Goal: Task Accomplishment & Management: Use online tool/utility

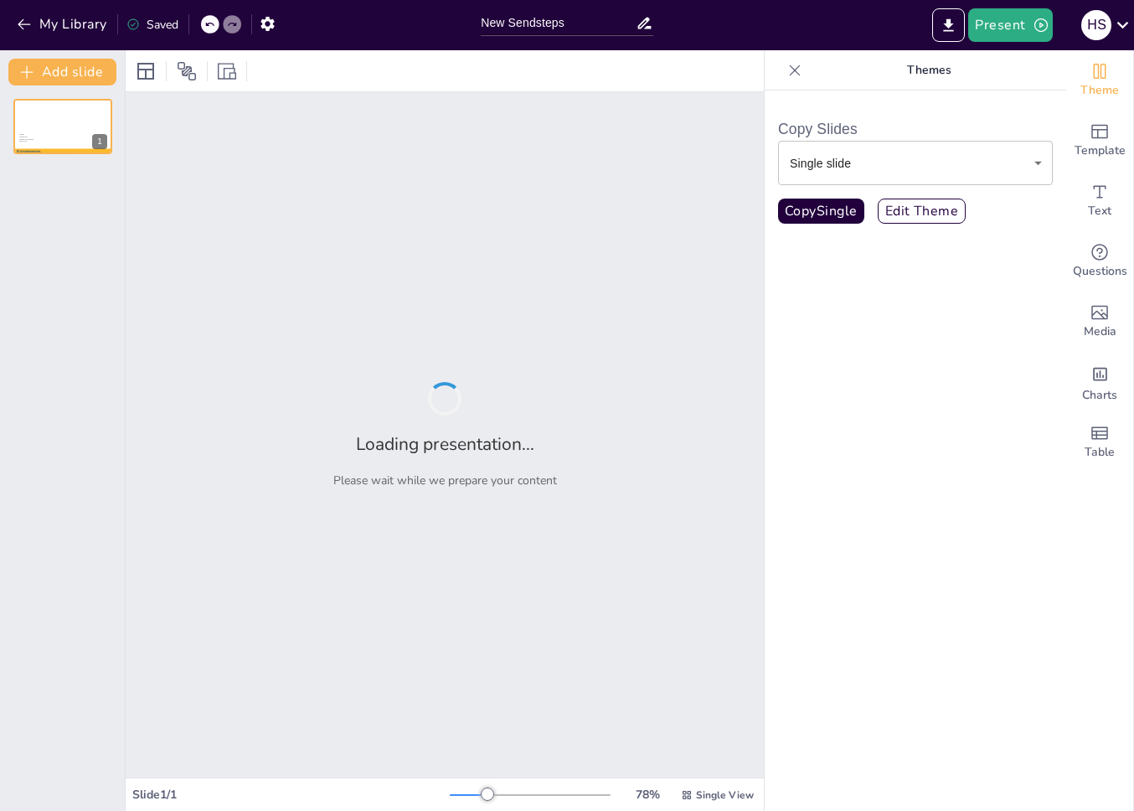
type input "New Sendsteps"
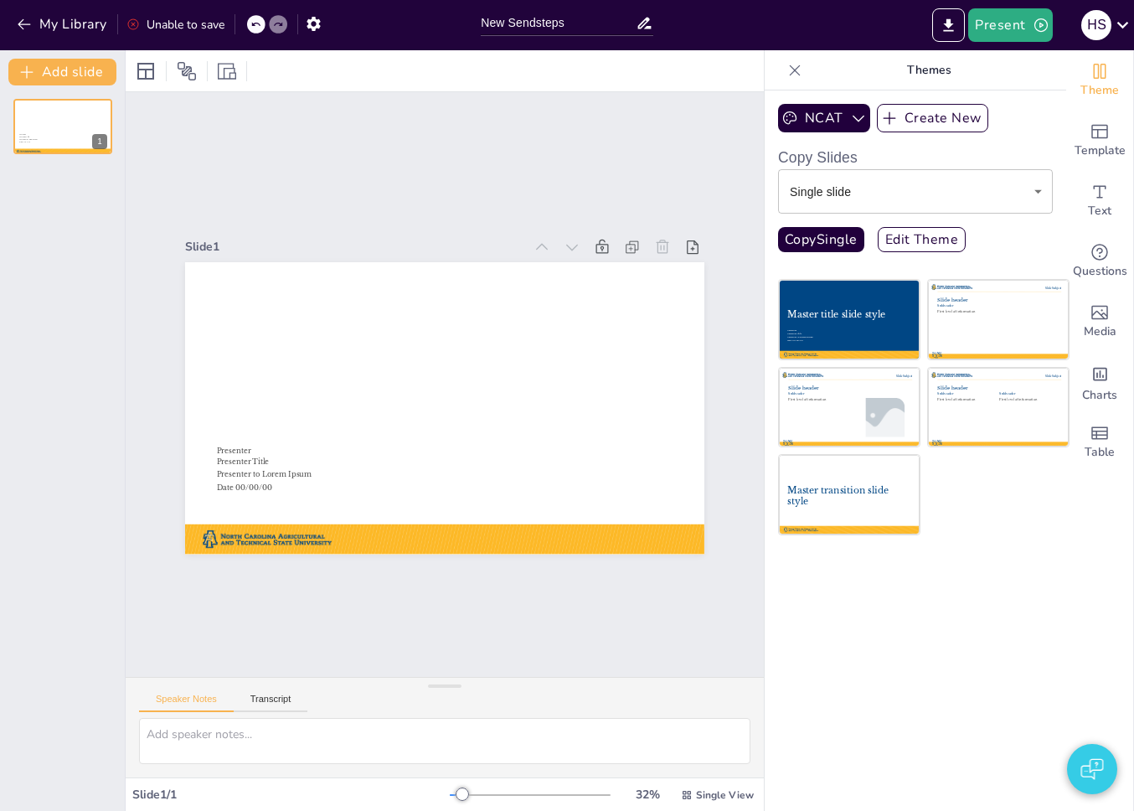
click at [854, 193] on body "My Library Unable to save New Sendsteps Present h s Document fonts Libre Basker…" at bounding box center [567, 405] width 1134 height 811
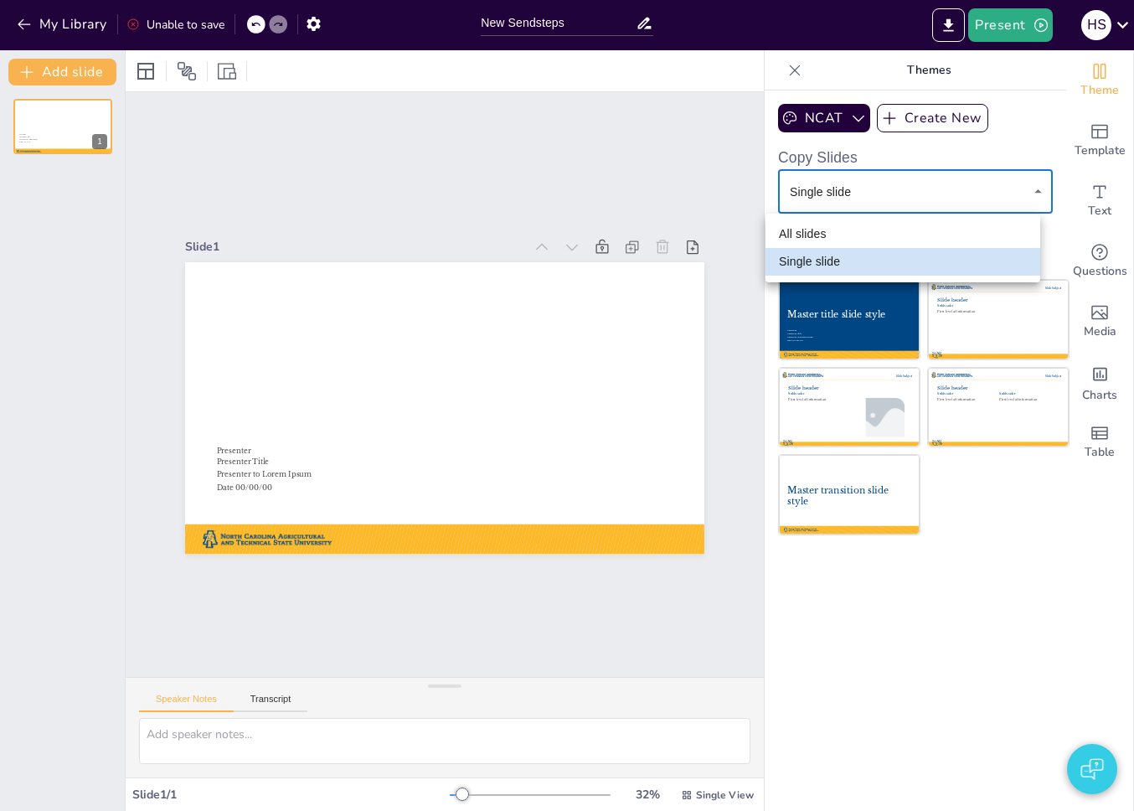
click at [854, 193] on div at bounding box center [567, 405] width 1134 height 811
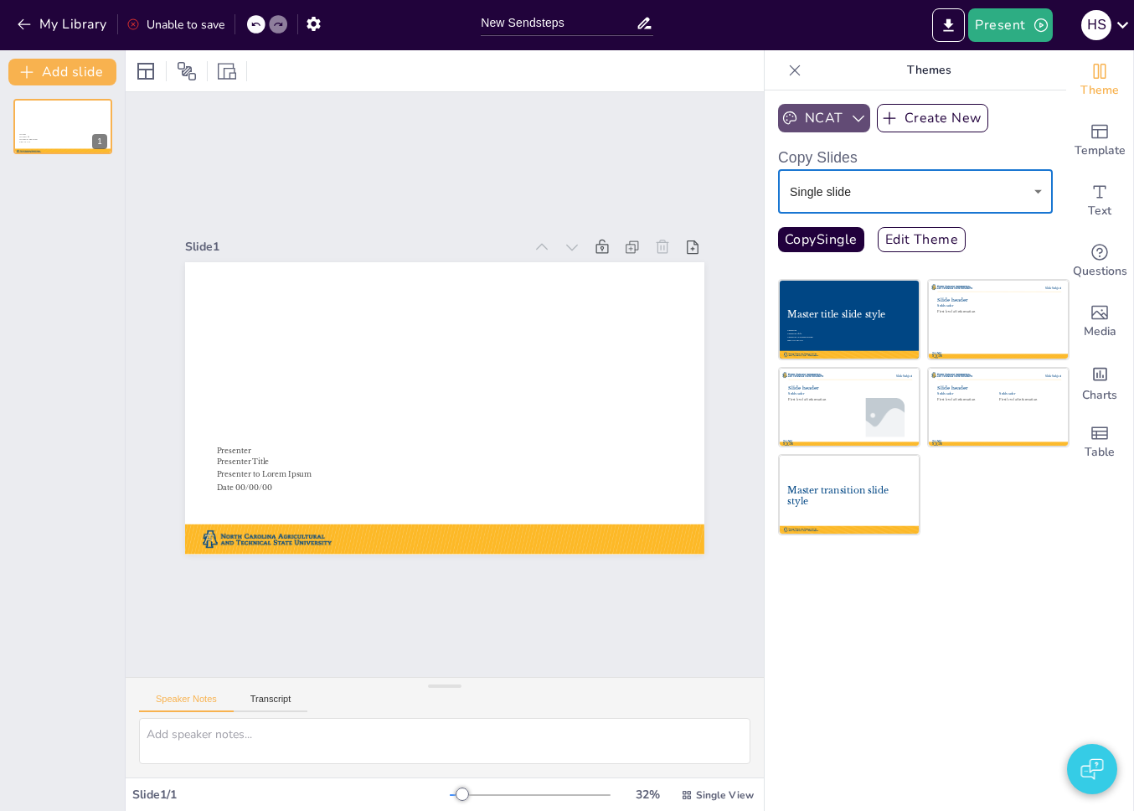
click at [823, 123] on button "NCAT" at bounding box center [824, 118] width 92 height 28
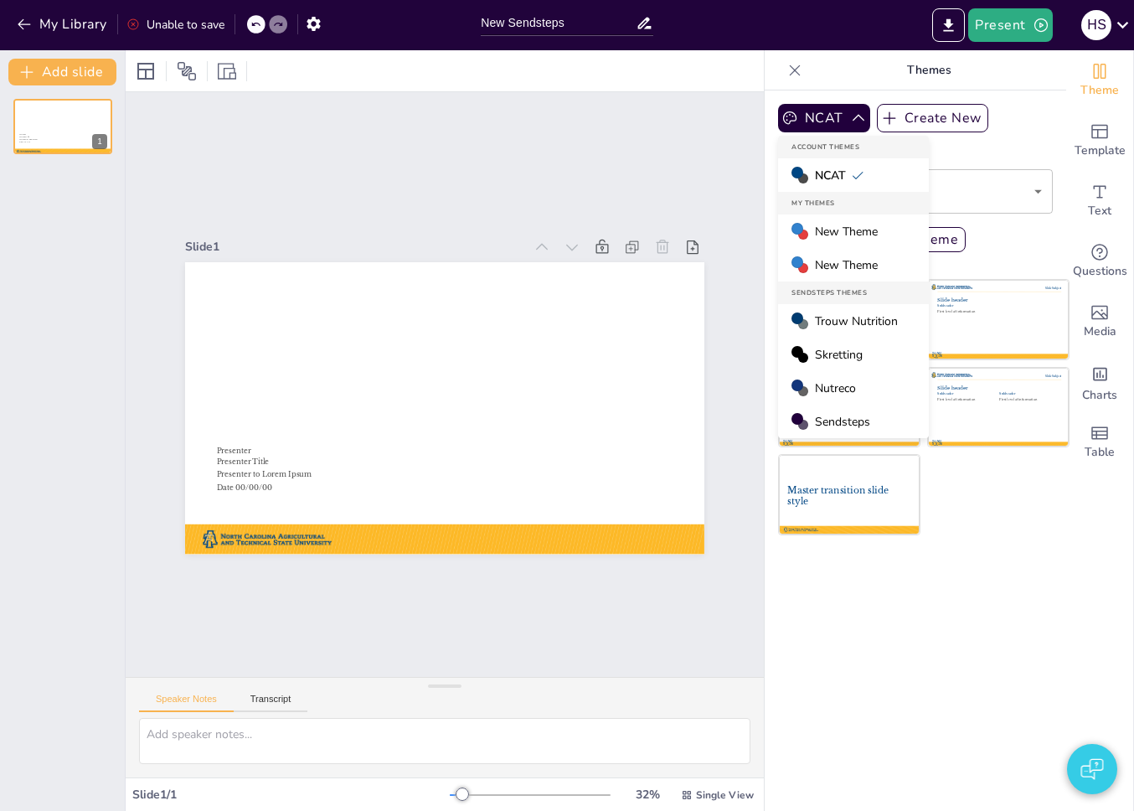
click at [815, 234] on span "New Theme" at bounding box center [846, 232] width 63 height 16
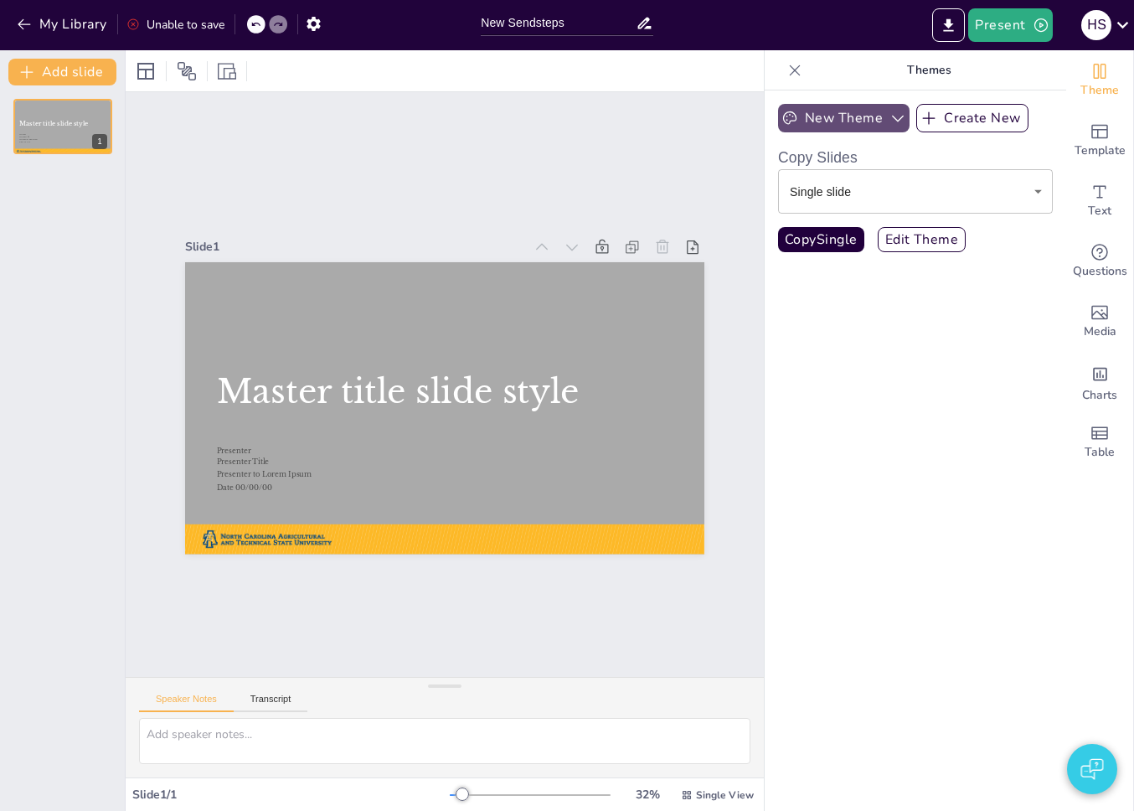
click at [854, 111] on button "New Theme" at bounding box center [844, 118] width 132 height 28
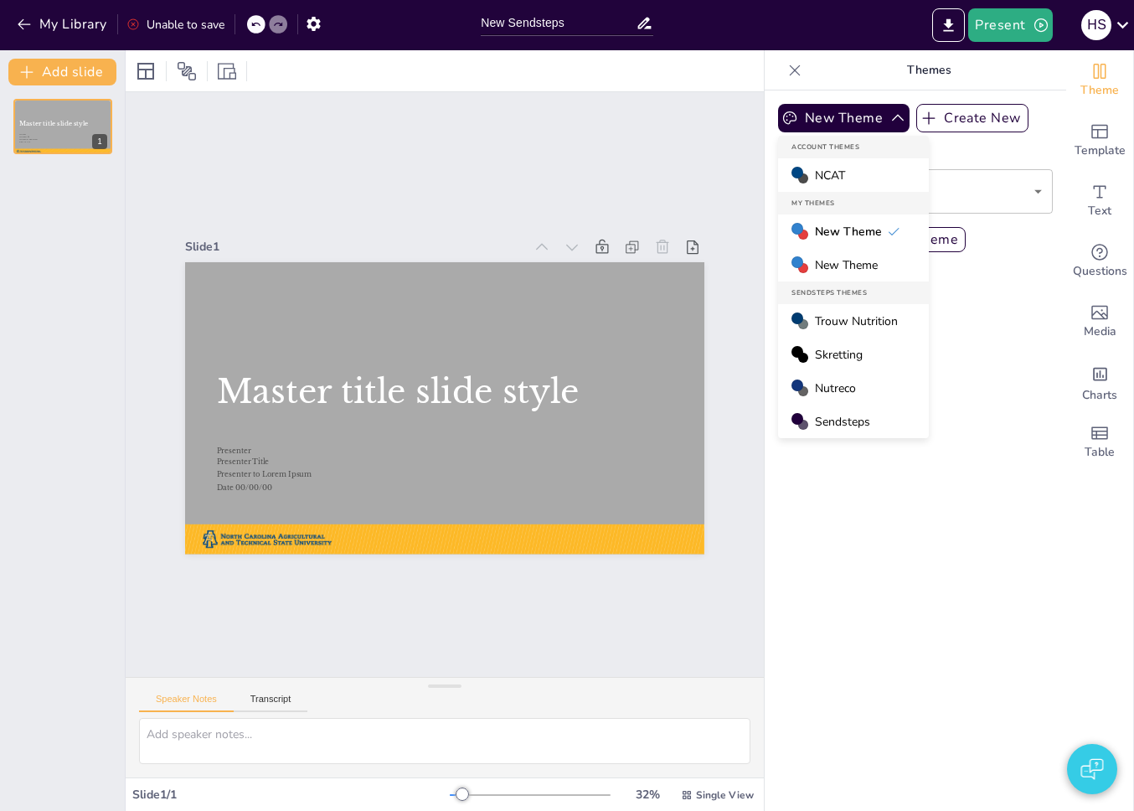
click at [832, 282] on div "Sendsteps Themes" at bounding box center [853, 292] width 151 height 23
click at [838, 272] on span "New Theme" at bounding box center [846, 265] width 63 height 16
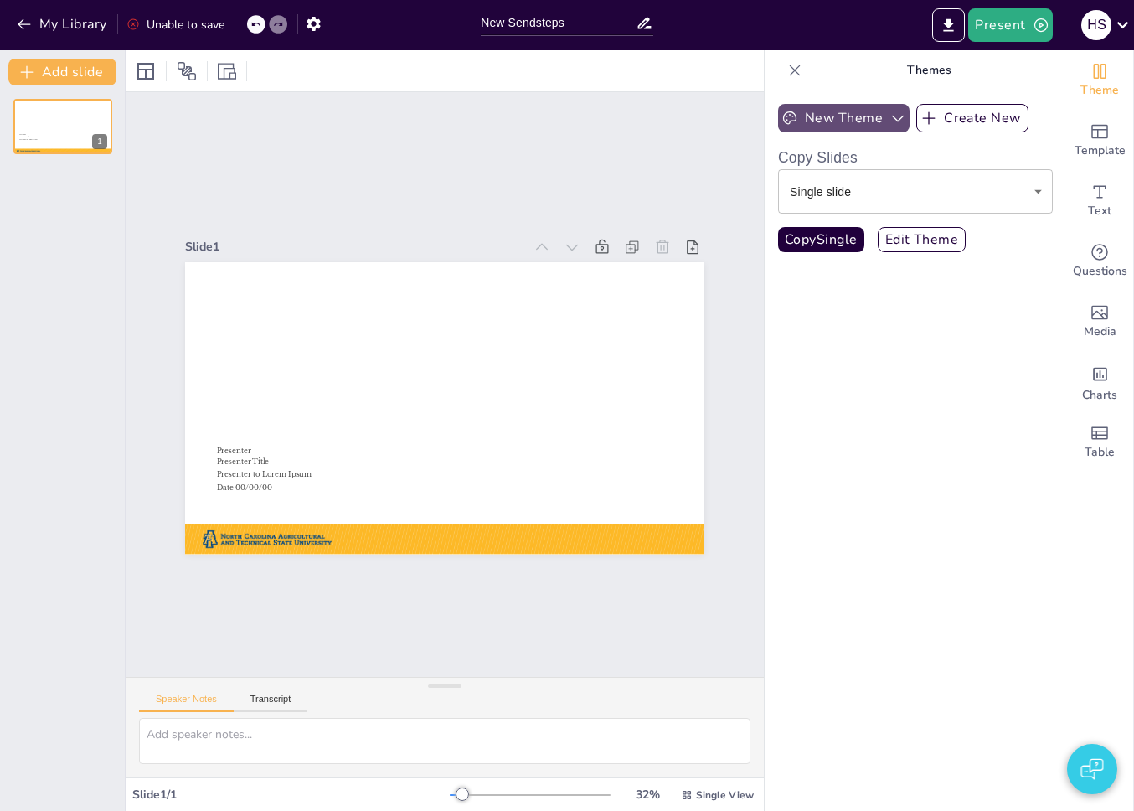
click at [823, 113] on button "New Theme" at bounding box center [844, 118] width 132 height 28
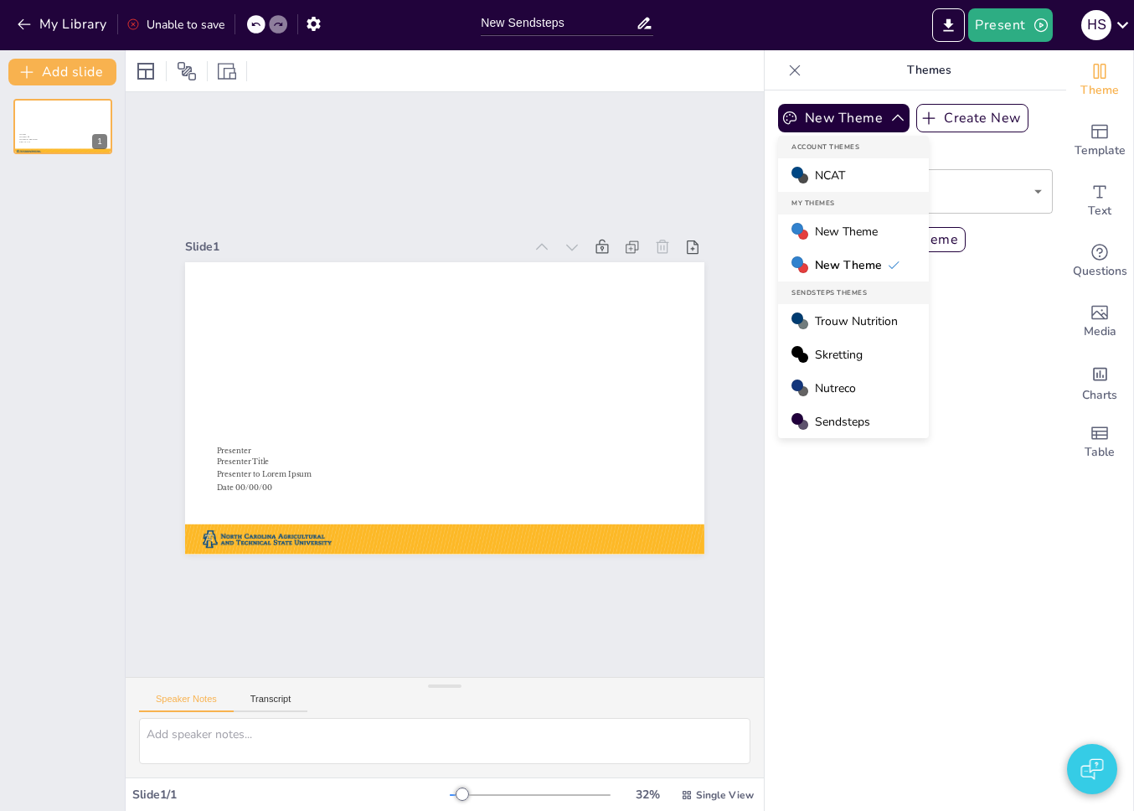
click at [821, 170] on span "NCAT" at bounding box center [830, 176] width 30 height 16
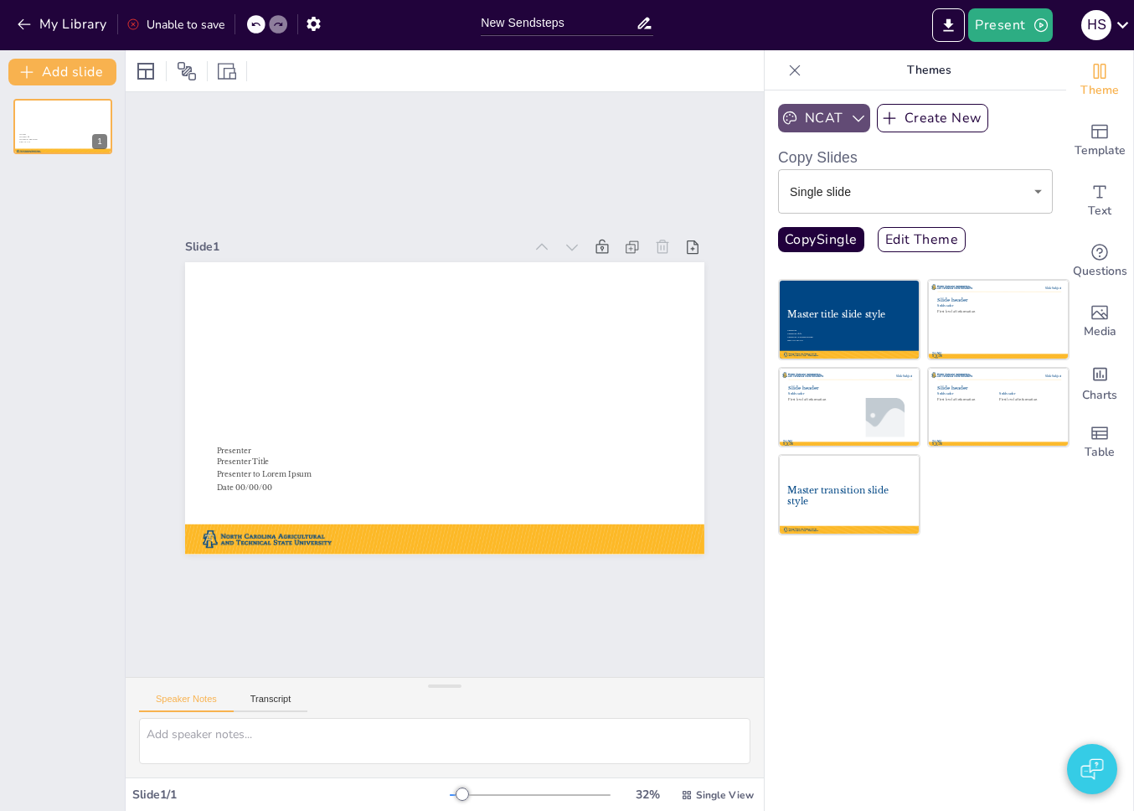
click at [822, 111] on button "NCAT" at bounding box center [824, 118] width 92 height 28
click at [800, 734] on div "NCAT Create New Copy Slides Single slide single ​ Copy Single Edit Theme Master…" at bounding box center [916, 450] width 302 height 720
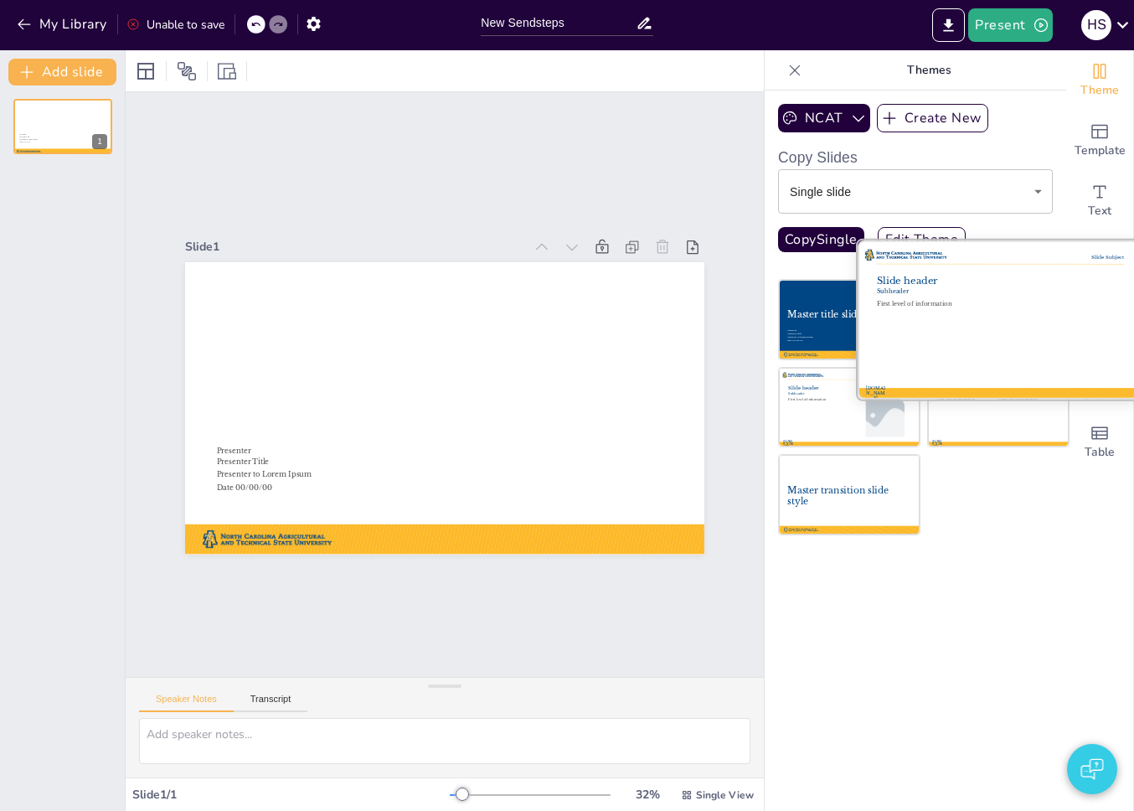
click at [989, 325] on div at bounding box center [998, 319] width 281 height 158
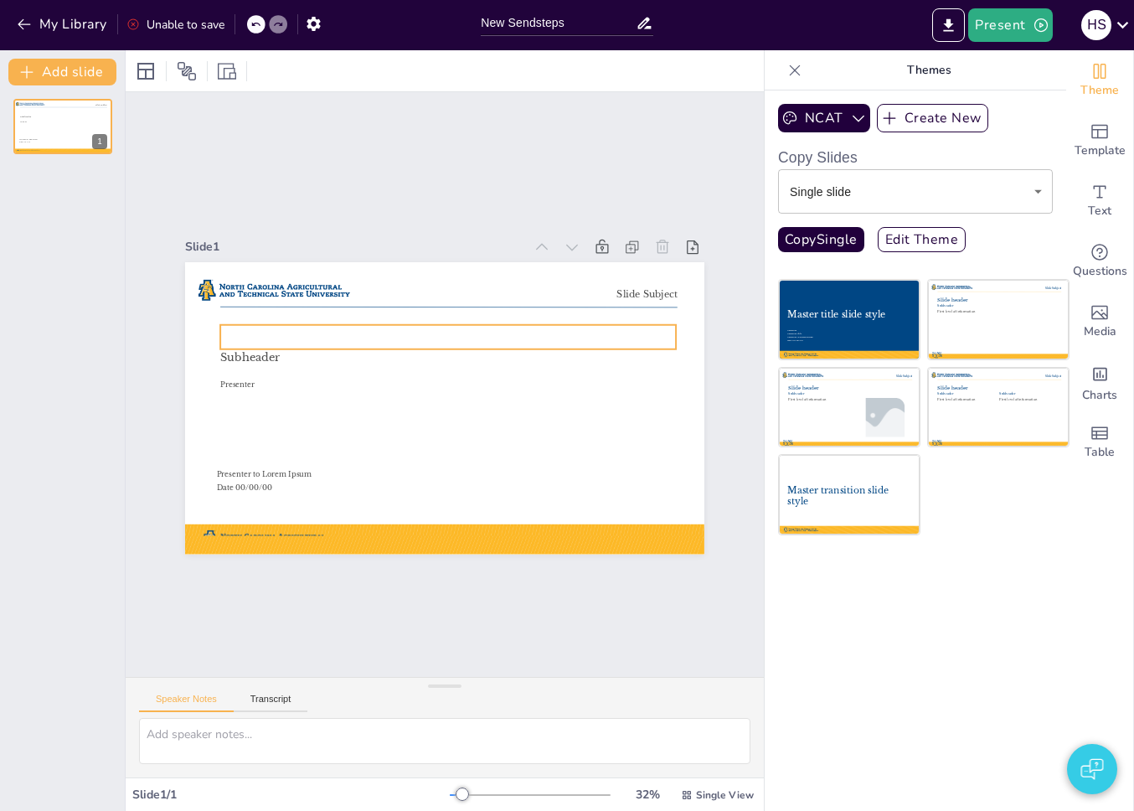
click at [363, 334] on span "Master title slide style" at bounding box center [401, 337] width 363 height 40
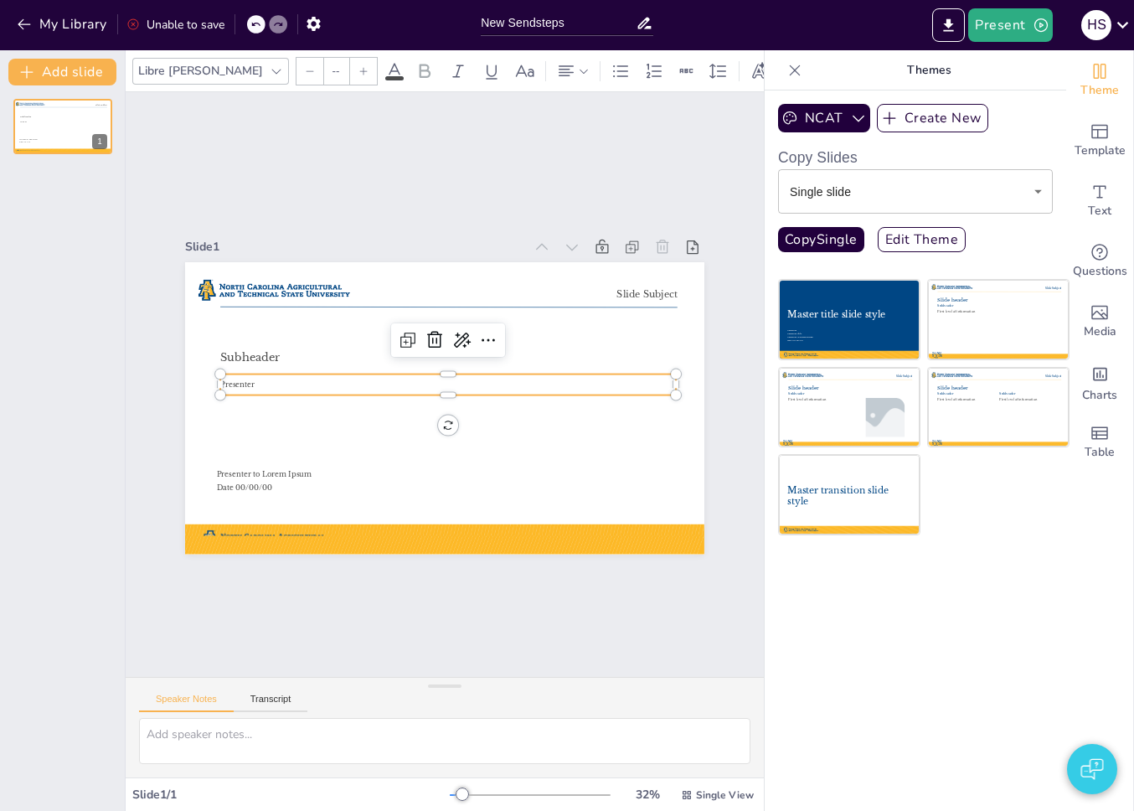
type input "26"
click at [318, 379] on p "Presenter" at bounding box center [448, 384] width 456 height 10
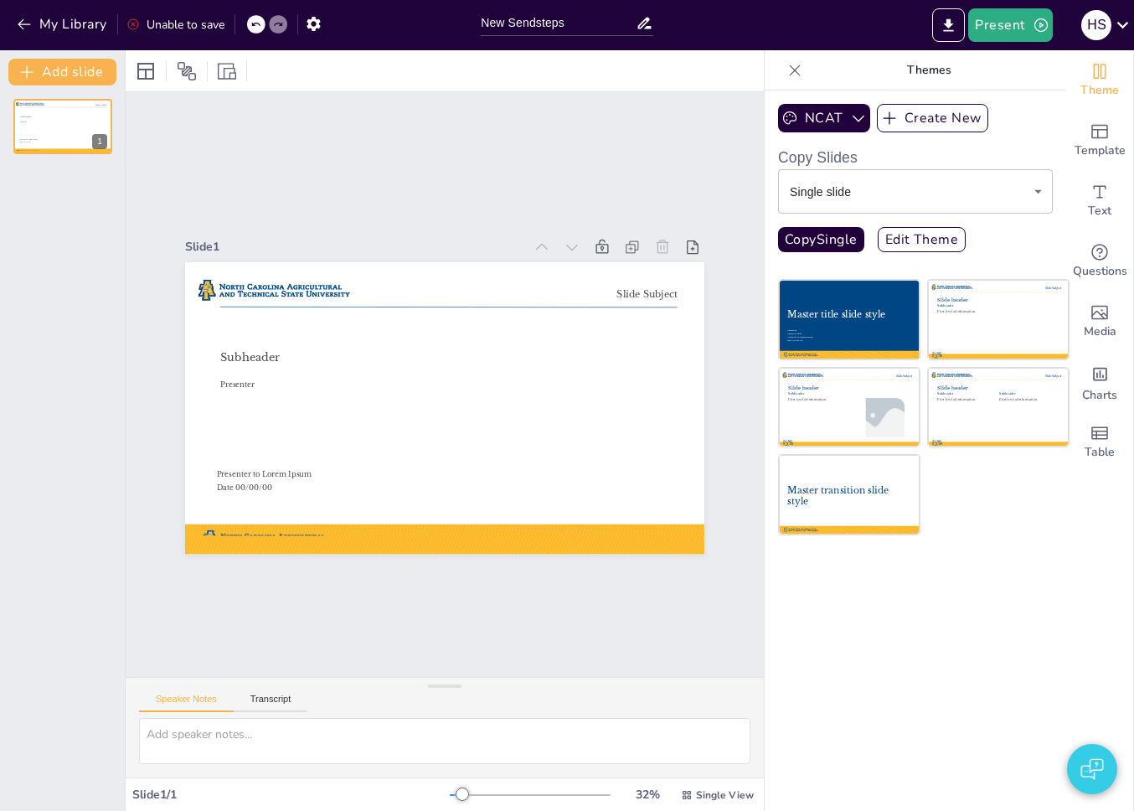
click at [865, 596] on div "NCAT Create New Copy Slides Single slide single ​ Copy Single Edit Theme Master…" at bounding box center [916, 450] width 302 height 720
click at [963, 626] on div "NCAT Create New Copy Slides Single slide single ​ Copy Single Edit Theme Master…" at bounding box center [916, 450] width 302 height 720
click at [1095, 779] on img "button" at bounding box center [1092, 769] width 23 height 40
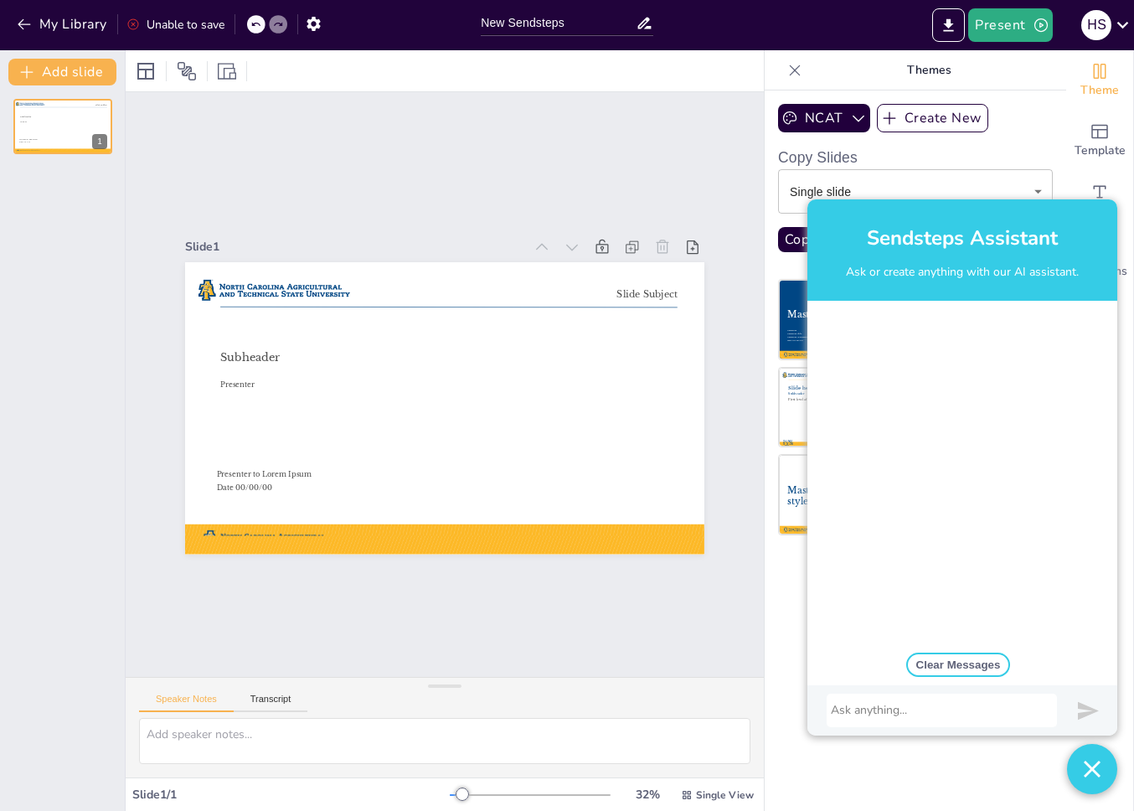
click at [1095, 779] on img "button" at bounding box center [1092, 769] width 17 height 50
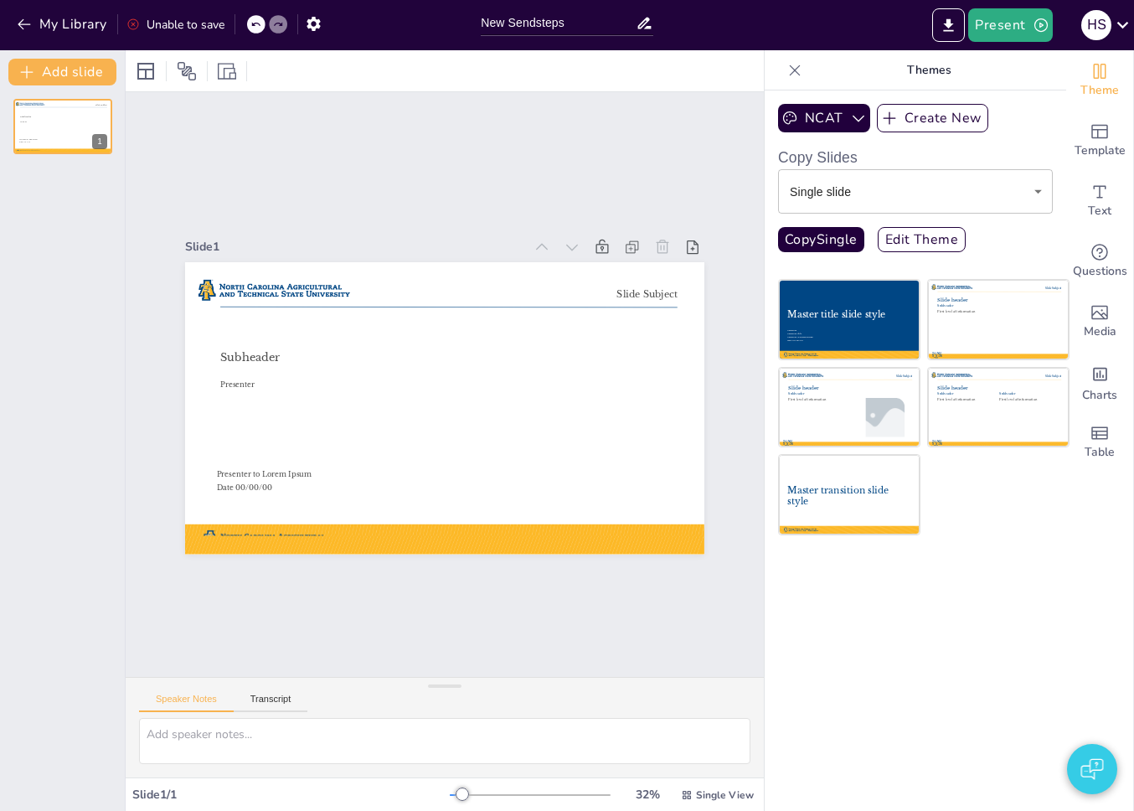
click at [926, 601] on div "NCAT Create New Copy Slides Single slide single ​ Copy Single Edit Theme Master…" at bounding box center [916, 450] width 302 height 720
click at [905, 123] on button "Create New" at bounding box center [933, 118] width 112 height 28
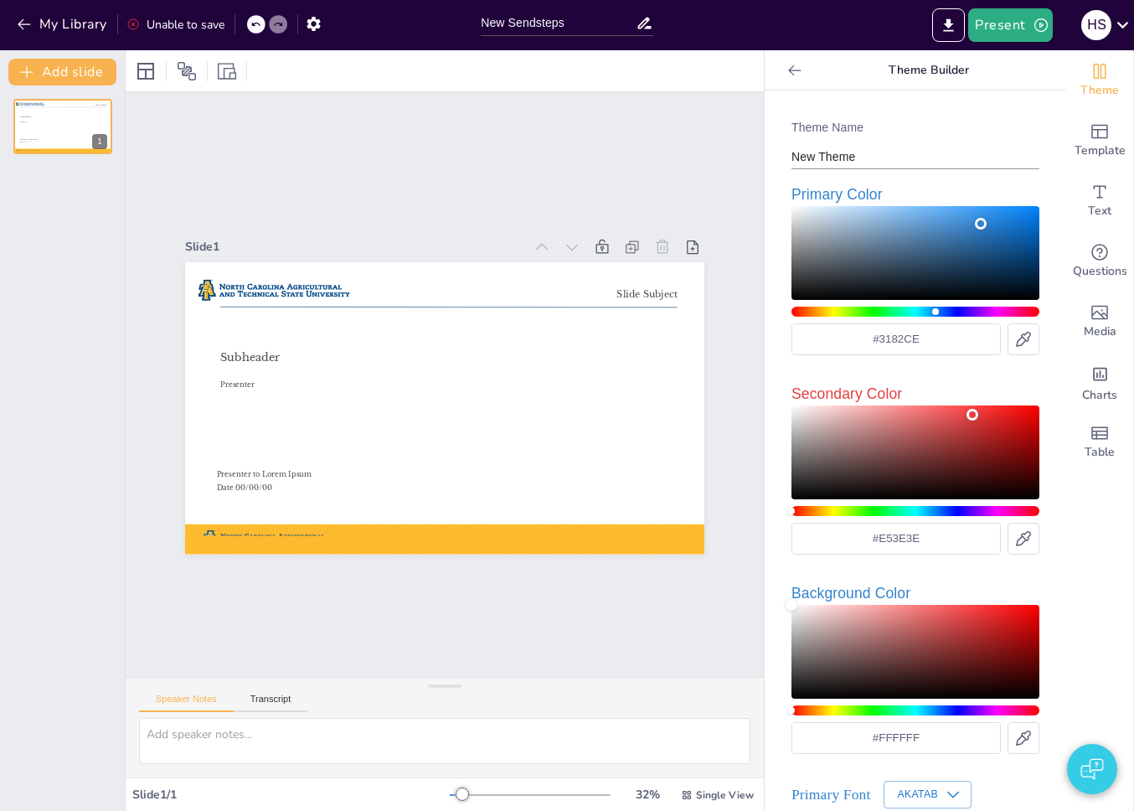
click at [894, 165] on input "New Theme" at bounding box center [916, 157] width 248 height 24
type input "test"
click at [948, 116] on div "Theme Name test Primary Color #3182CE Secondary Color #E53E3E Background Color …" at bounding box center [915, 526] width 275 height 845
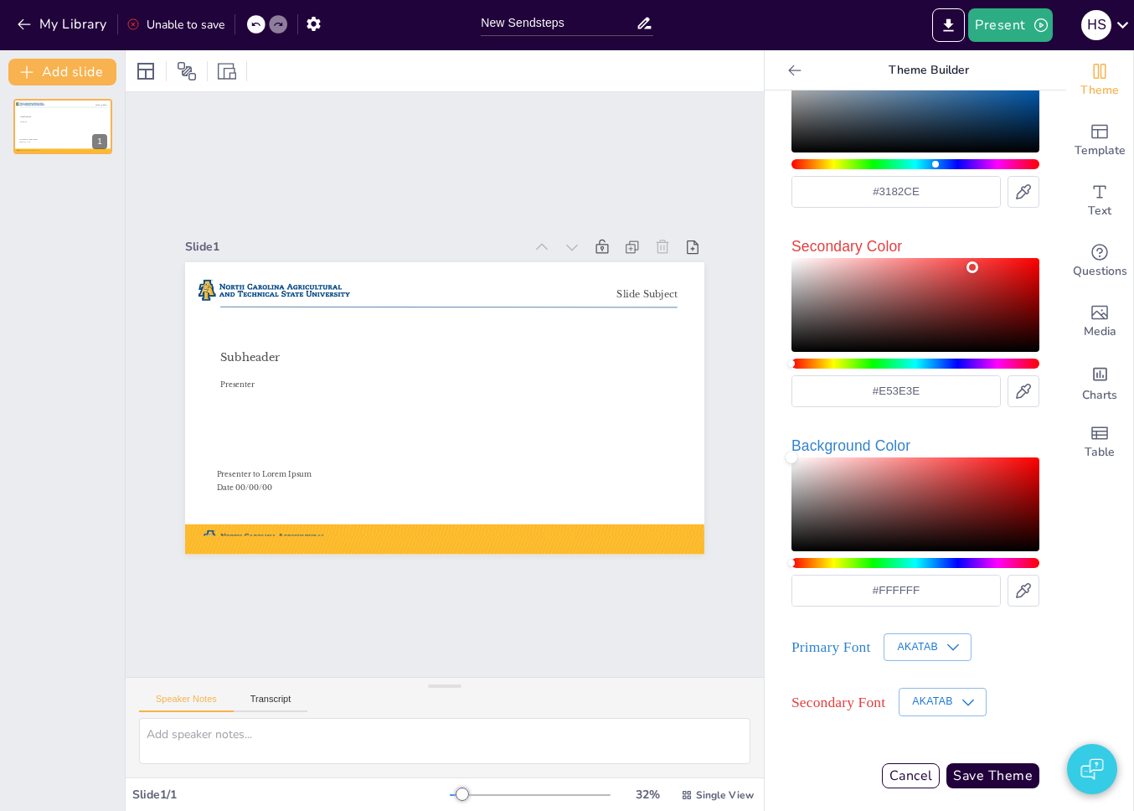
scroll to position [152, 0]
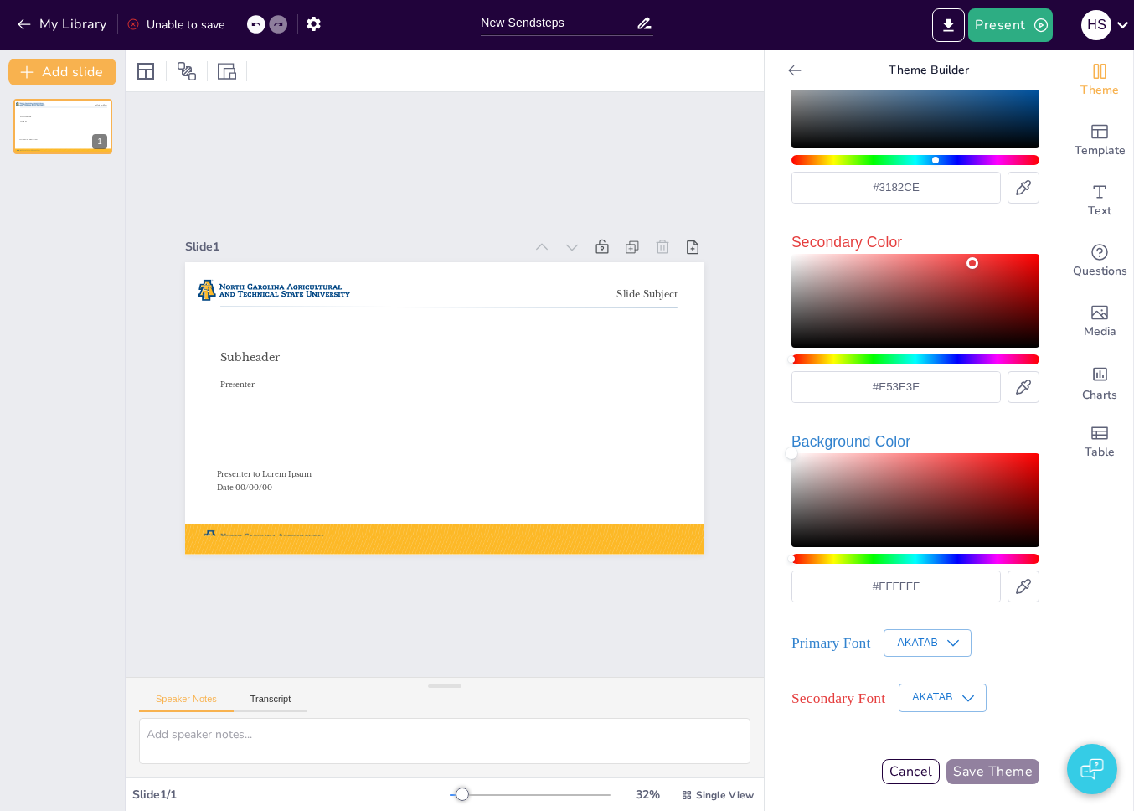
click at [985, 765] on button "Save Theme" at bounding box center [992, 771] width 93 height 25
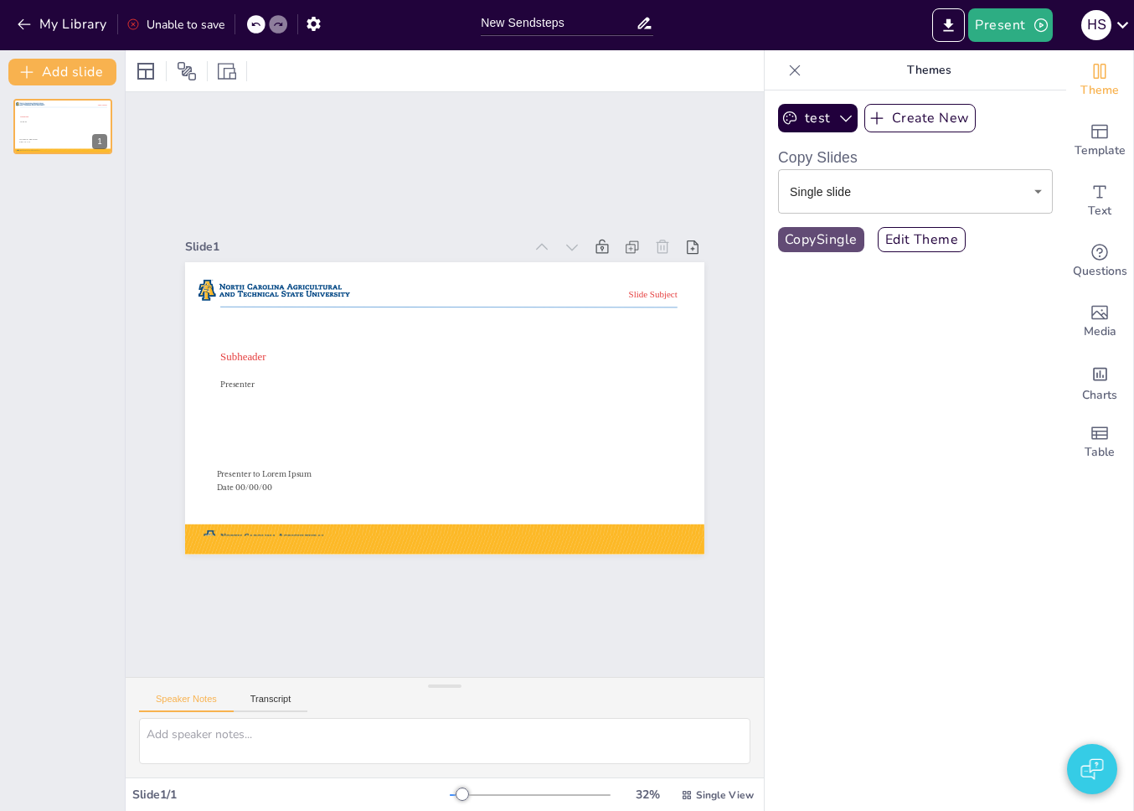
click at [823, 245] on button "Copy Single" at bounding box center [821, 239] width 86 height 25
click at [823, 106] on button "test" at bounding box center [818, 118] width 80 height 28
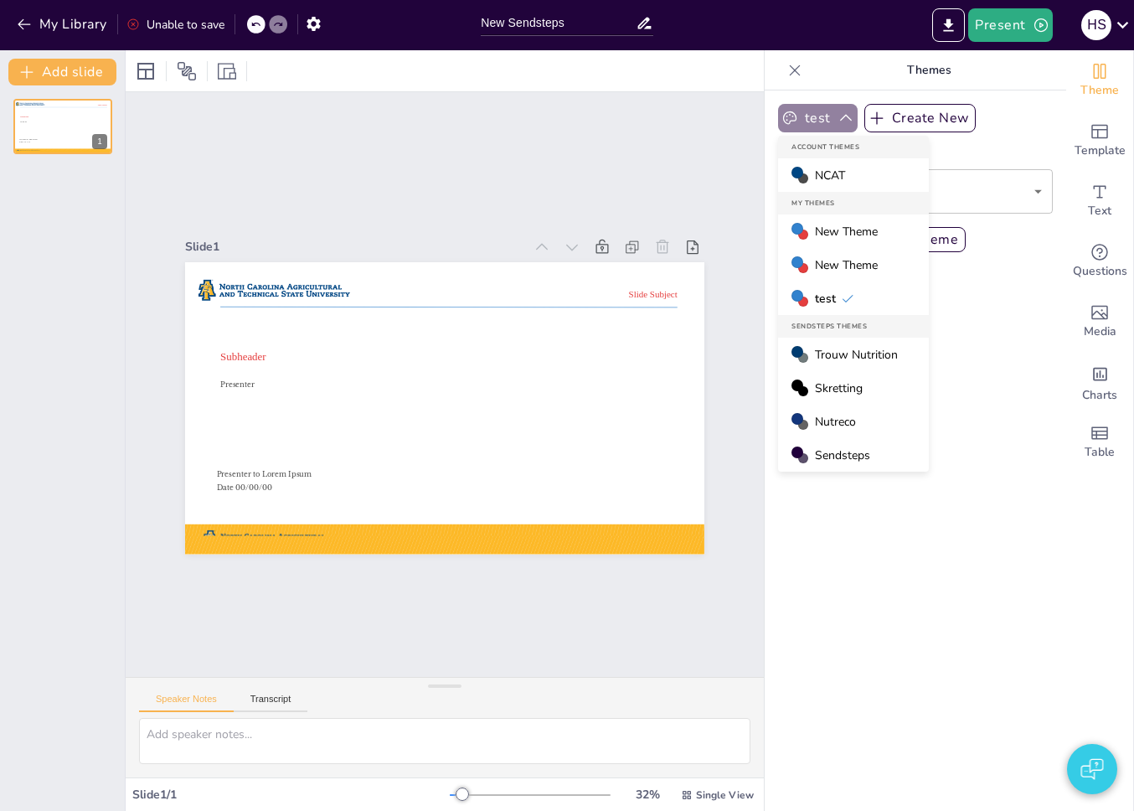
click at [838, 116] on icon "button" at bounding box center [846, 118] width 17 height 17
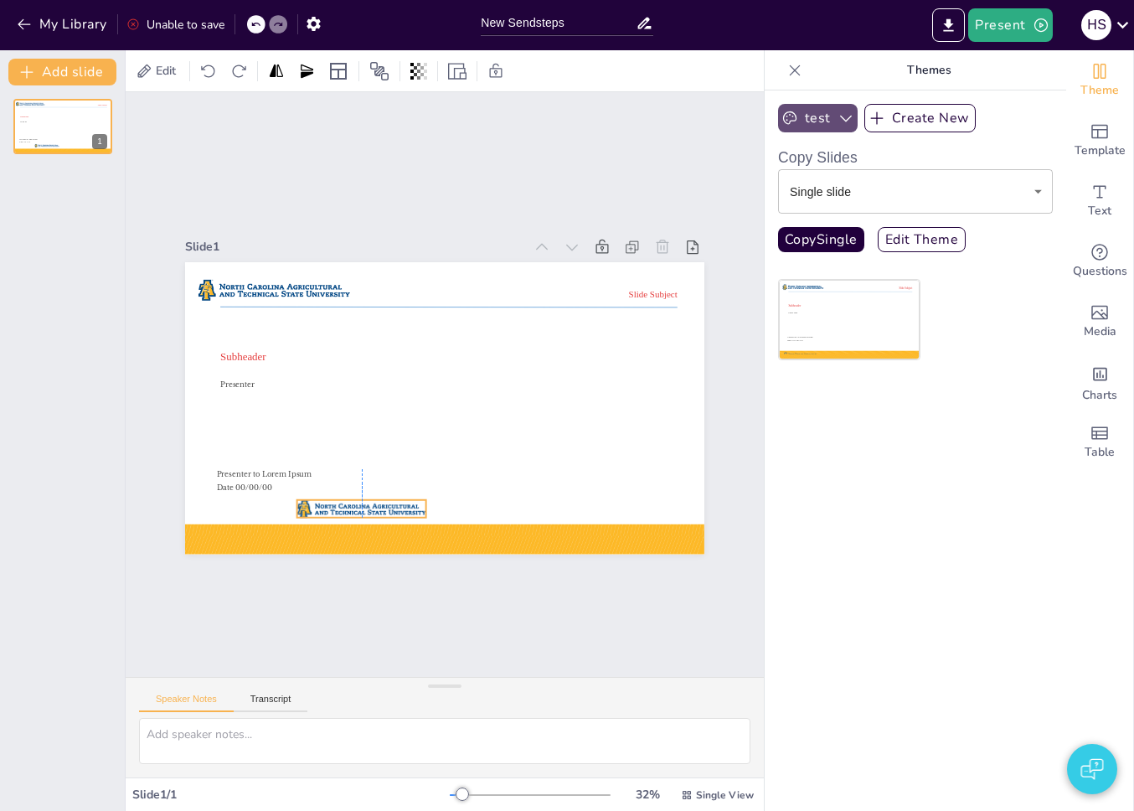
drag, startPoint x: 260, startPoint y: 523, endPoint x: 351, endPoint y: 493, distance: 96.1
click at [351, 499] on div at bounding box center [361, 508] width 129 height 18
click at [365, 456] on icon at bounding box center [375, 466] width 20 height 20
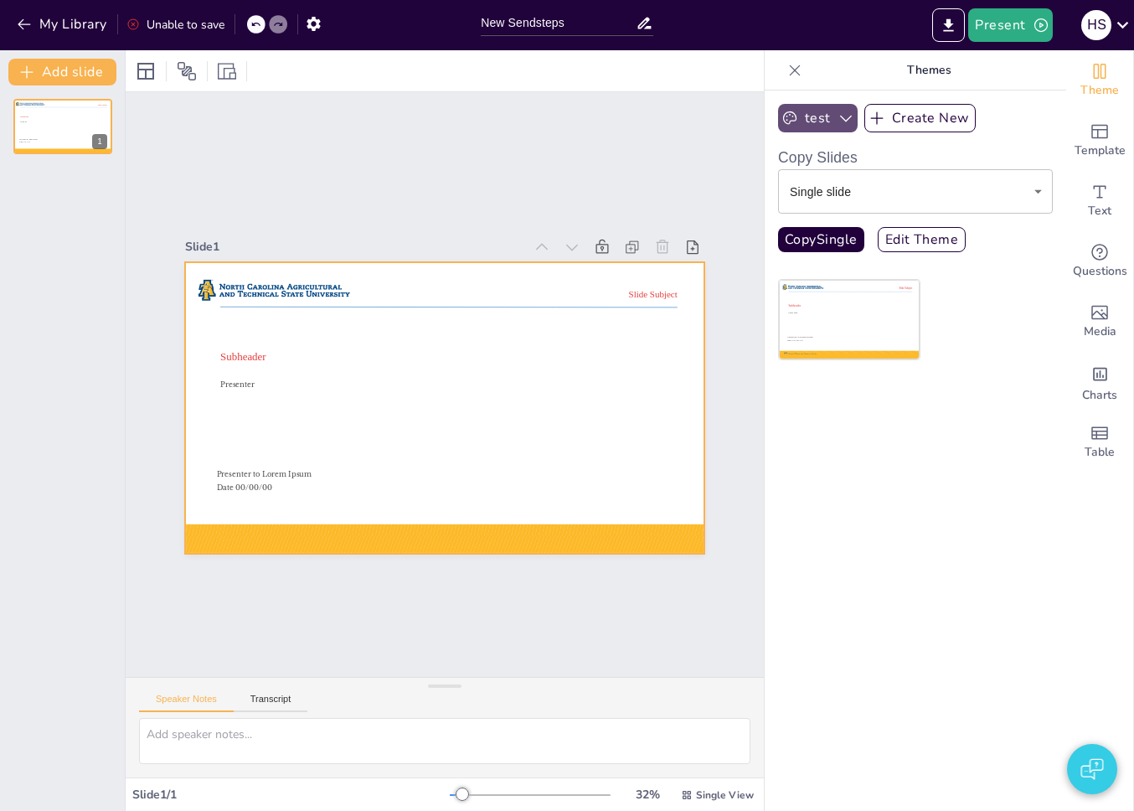
click at [319, 515] on div at bounding box center [442, 407] width 547 height 345
click at [319, 523] on div at bounding box center [444, 538] width 519 height 30
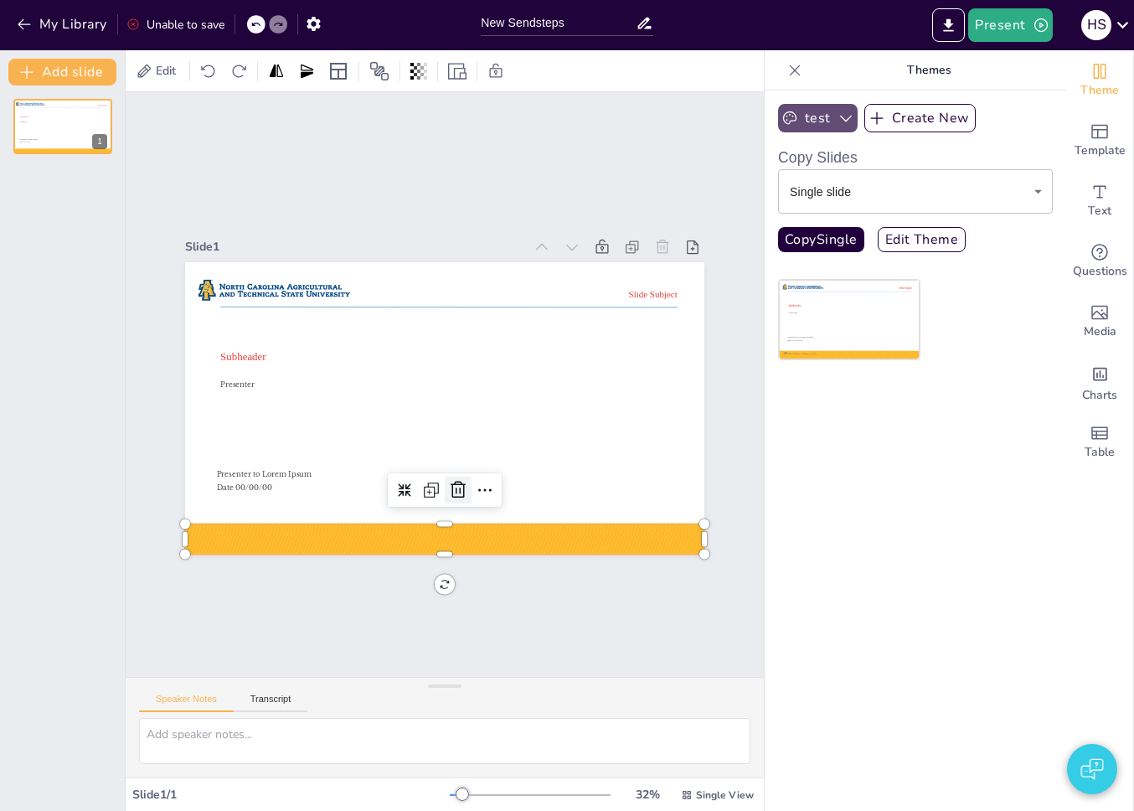
click at [441, 481] on icon at bounding box center [447, 491] width 22 height 22
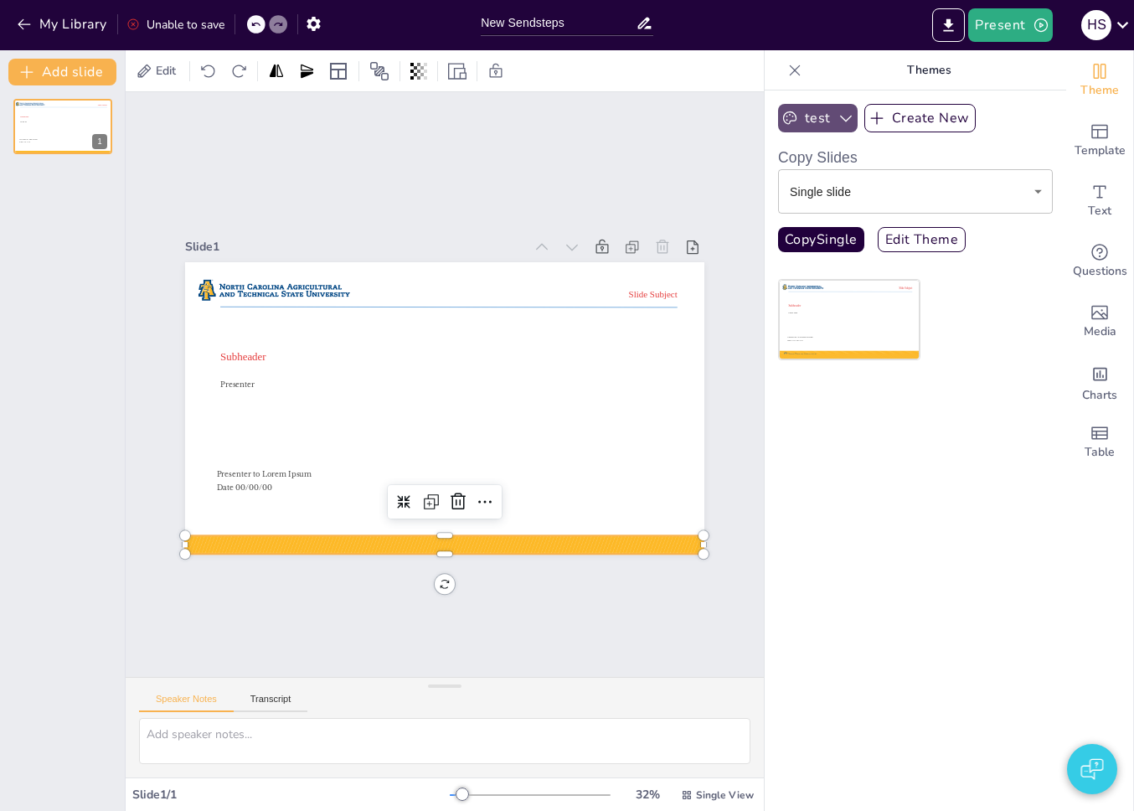
click at [301, 535] on div at bounding box center [444, 544] width 518 height 18
click at [344, 433] on icon at bounding box center [332, 421] width 23 height 23
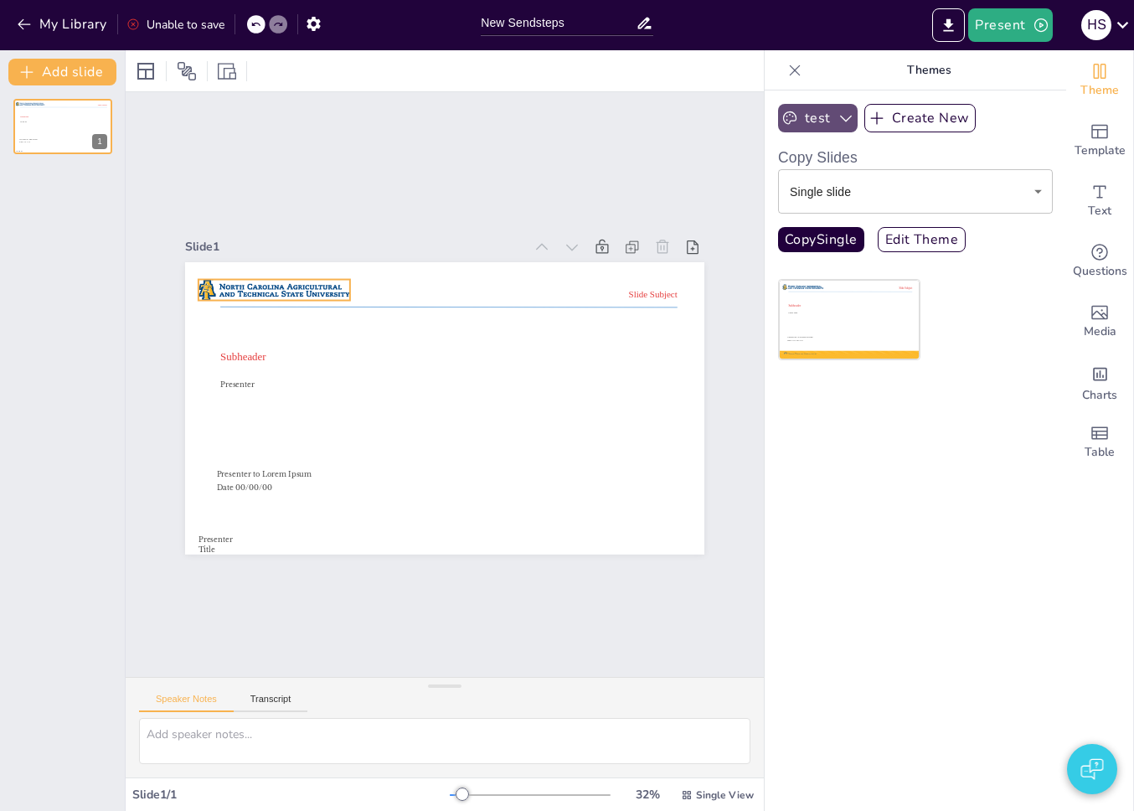
click at [274, 291] on div at bounding box center [275, 290] width 152 height 22
click at [277, 245] on icon at bounding box center [287, 245] width 20 height 20
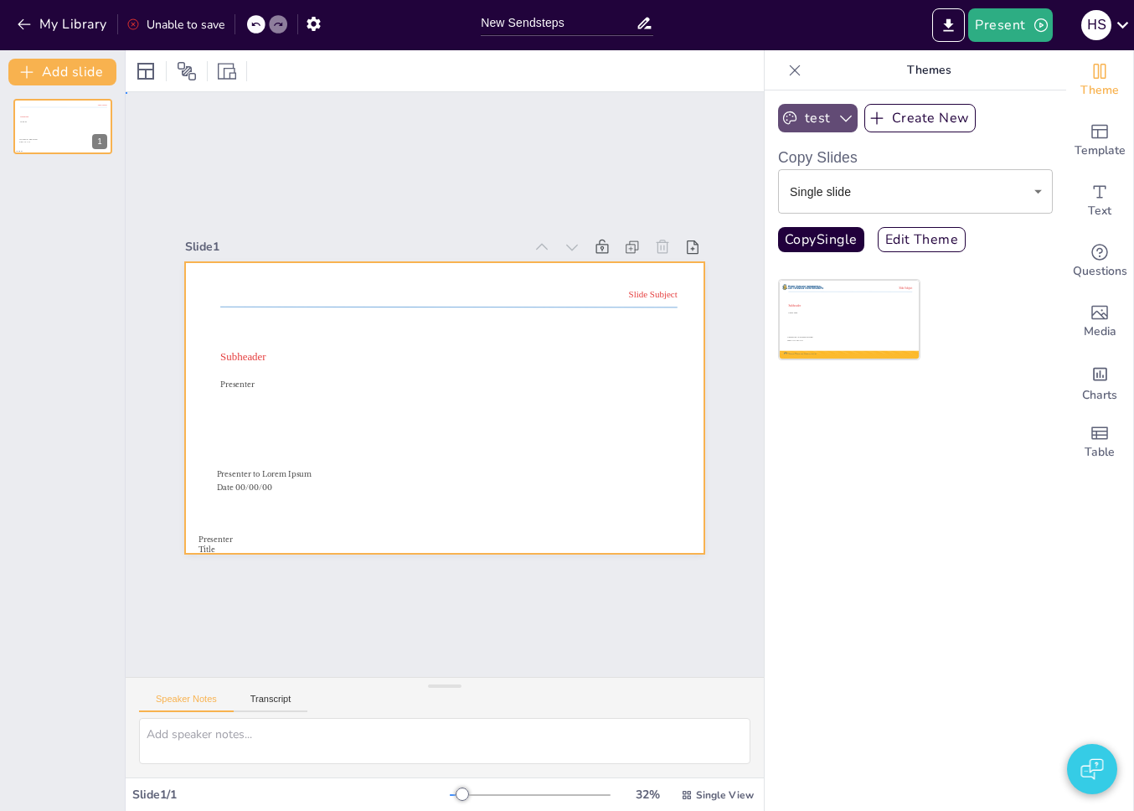
click at [383, 513] on div at bounding box center [444, 408] width 519 height 292
click at [778, 420] on div "test Create New Copy Slides Single slide single ​ Copy Single Edit Theme Master…" at bounding box center [916, 450] width 302 height 720
click at [824, 236] on button "Copy Single" at bounding box center [821, 239] width 86 height 25
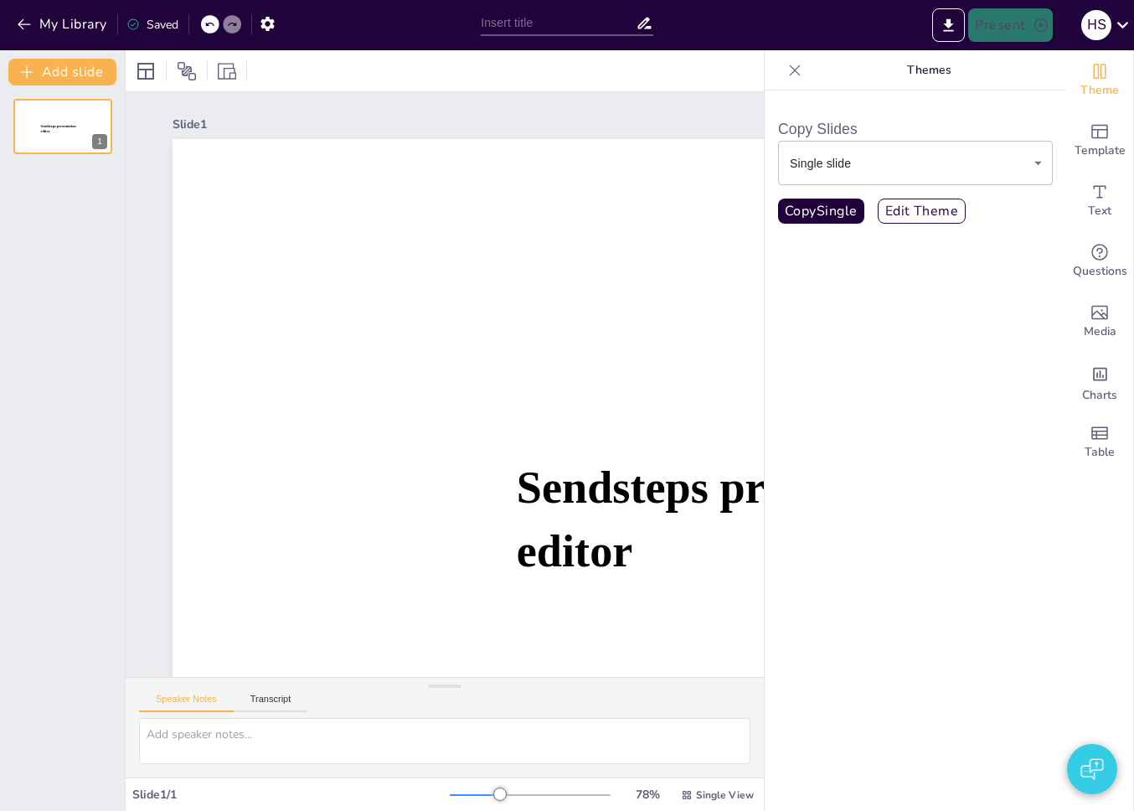
type input "New Sendsteps"
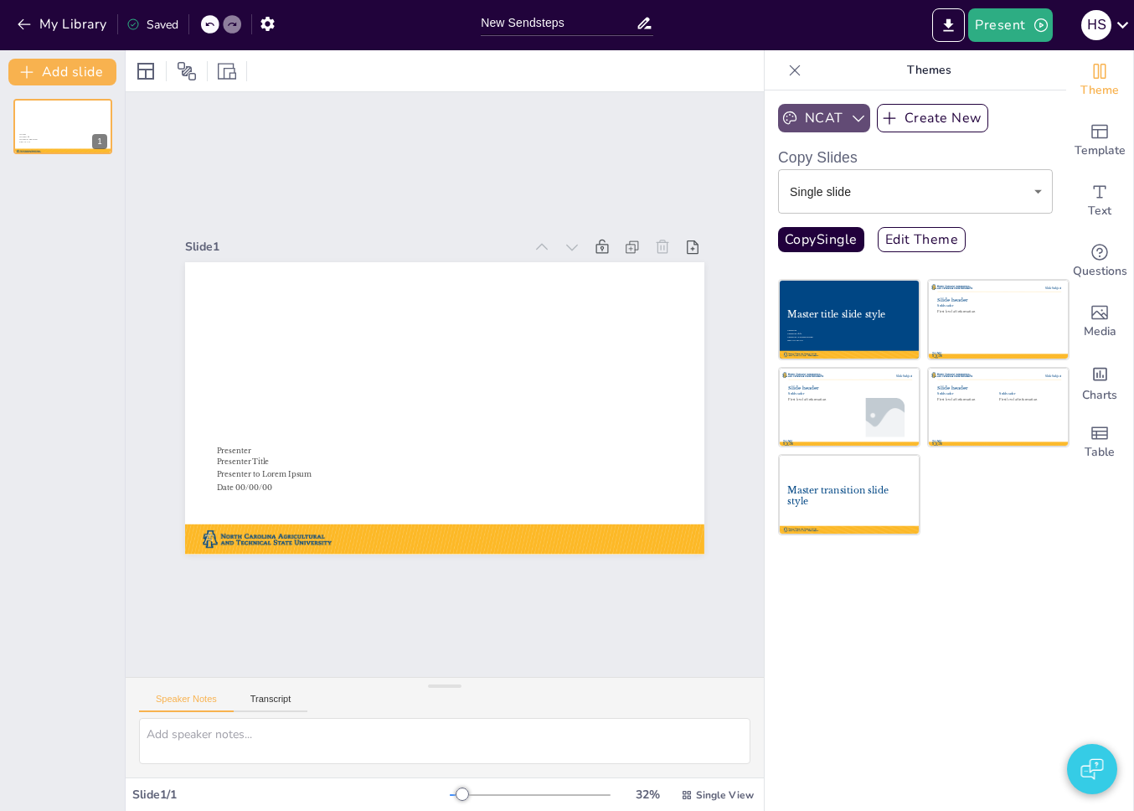
click at [830, 125] on button "NCAT" at bounding box center [824, 118] width 92 height 28
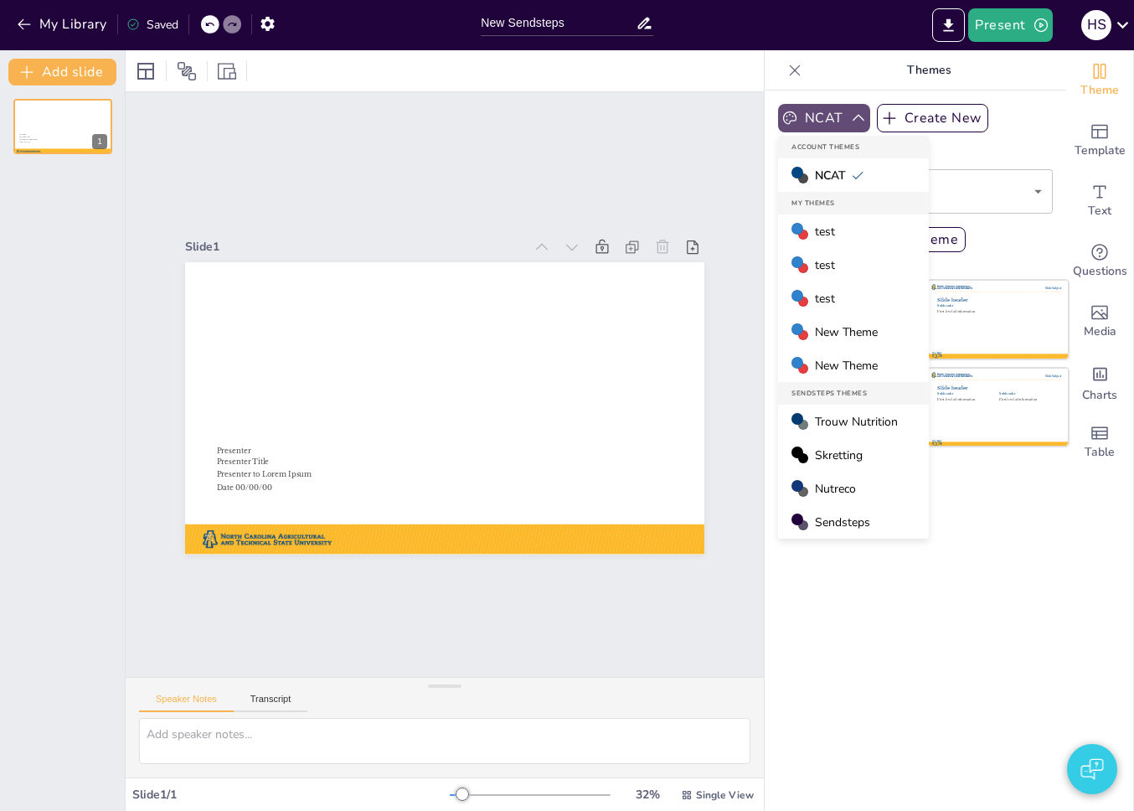
click at [830, 125] on button "NCAT" at bounding box center [824, 118] width 92 height 28
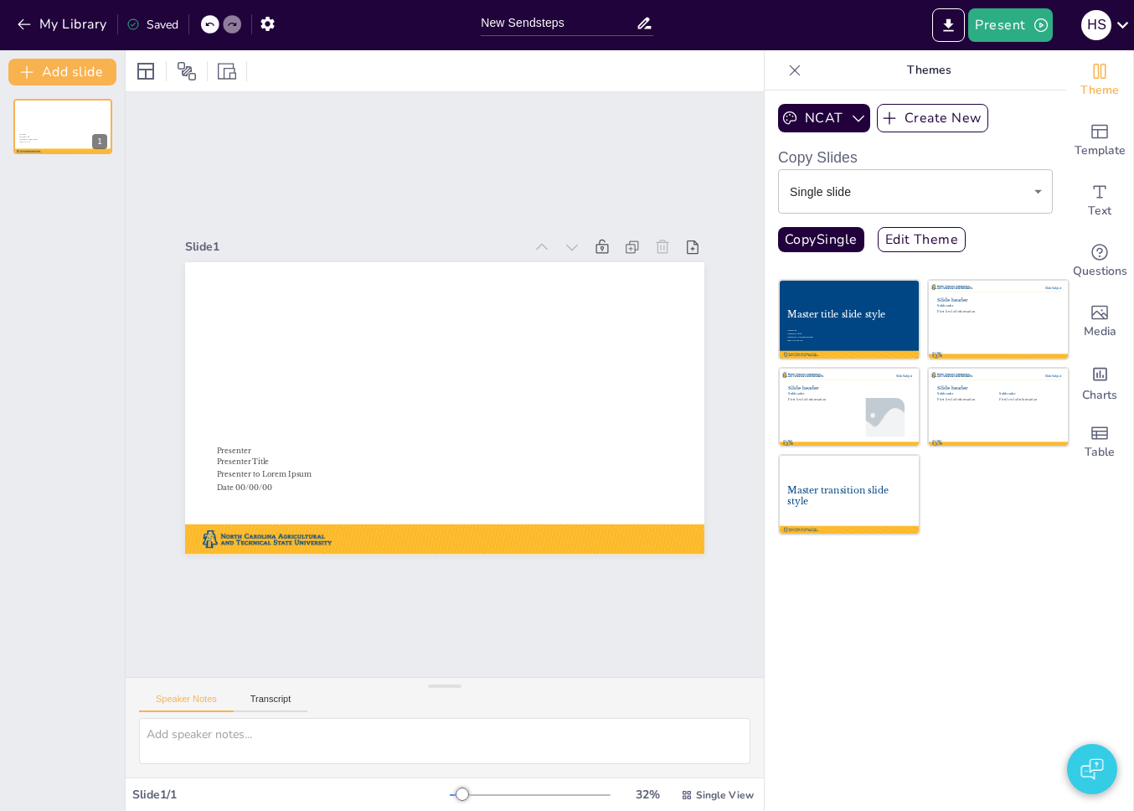
click at [887, 146] on h6 "Copy Slides" at bounding box center [915, 157] width 275 height 23
